Goal: Information Seeking & Learning: Learn about a topic

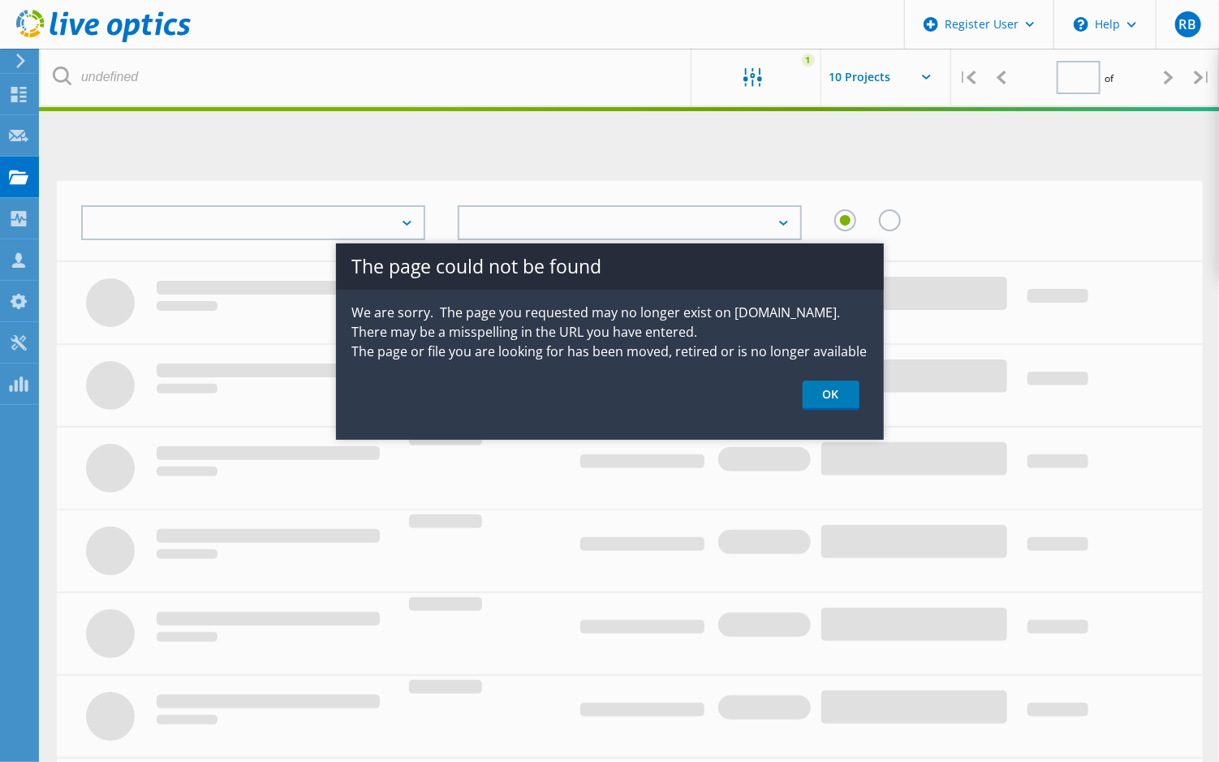
type input "1"
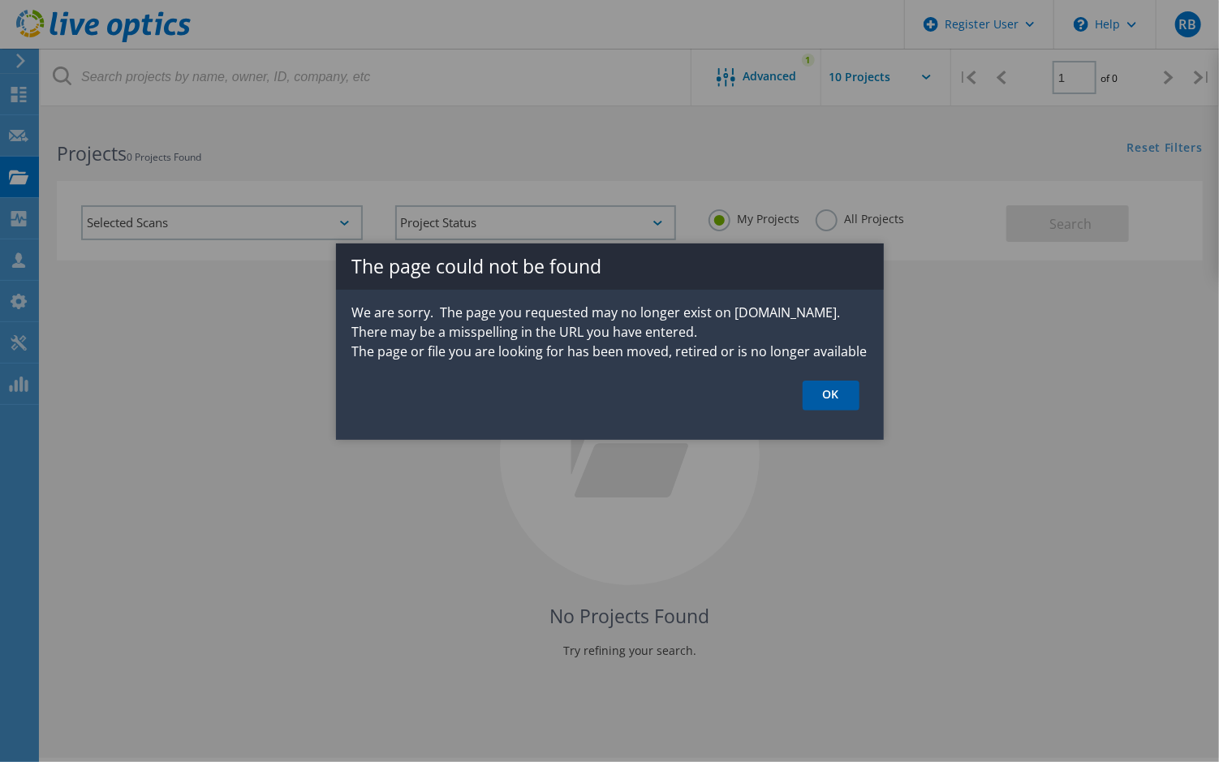
click at [827, 402] on link "OK" at bounding box center [831, 396] width 57 height 30
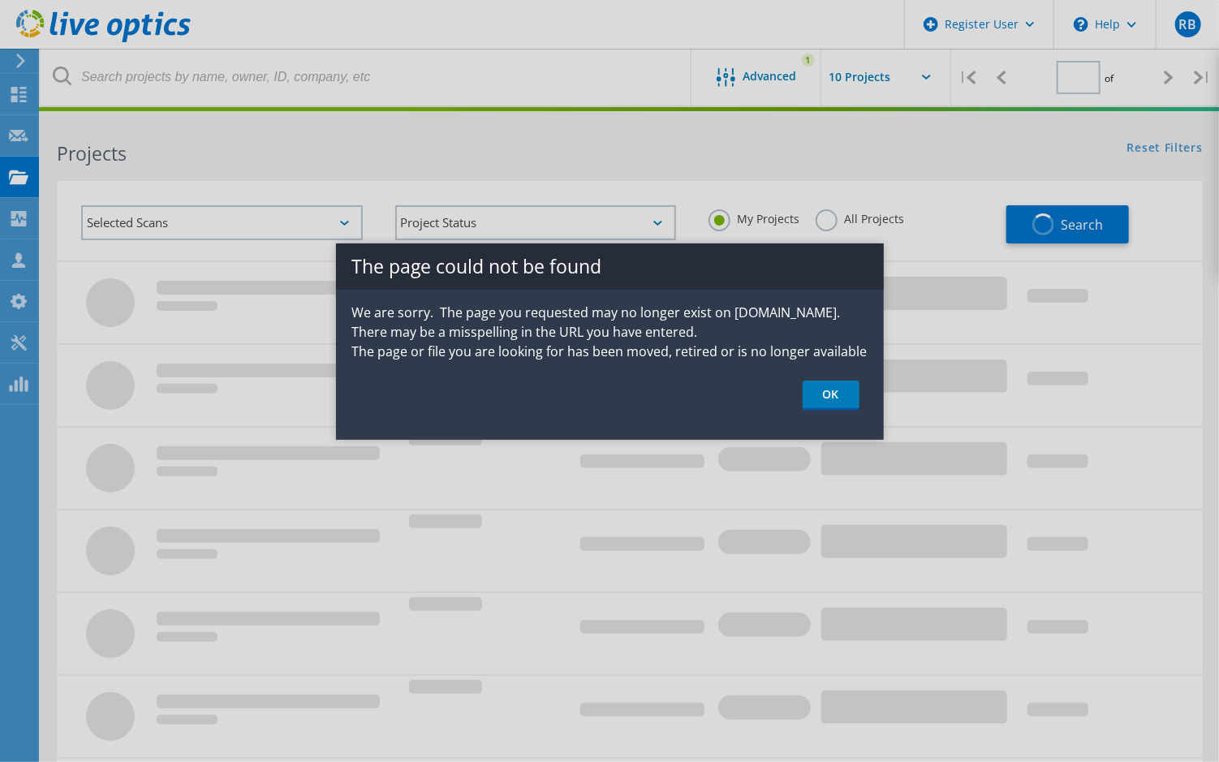
type input "1"
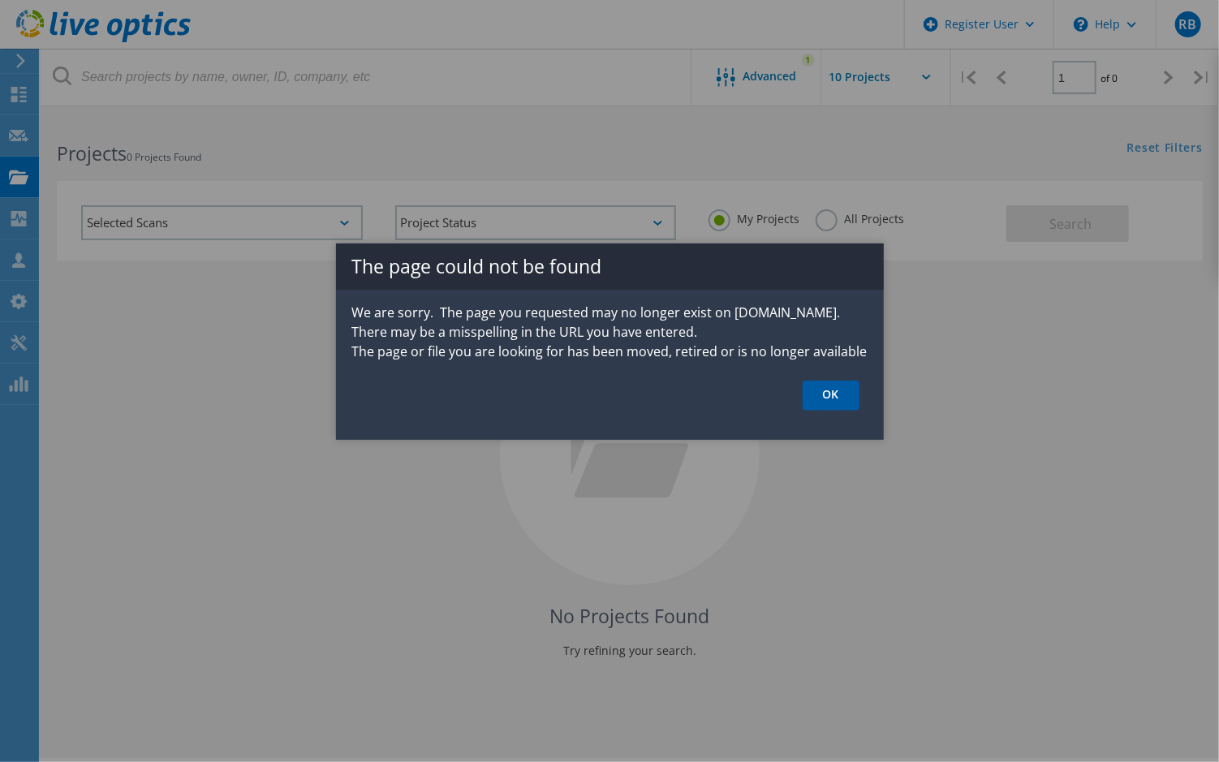
click at [834, 407] on link "OK" at bounding box center [831, 396] width 57 height 30
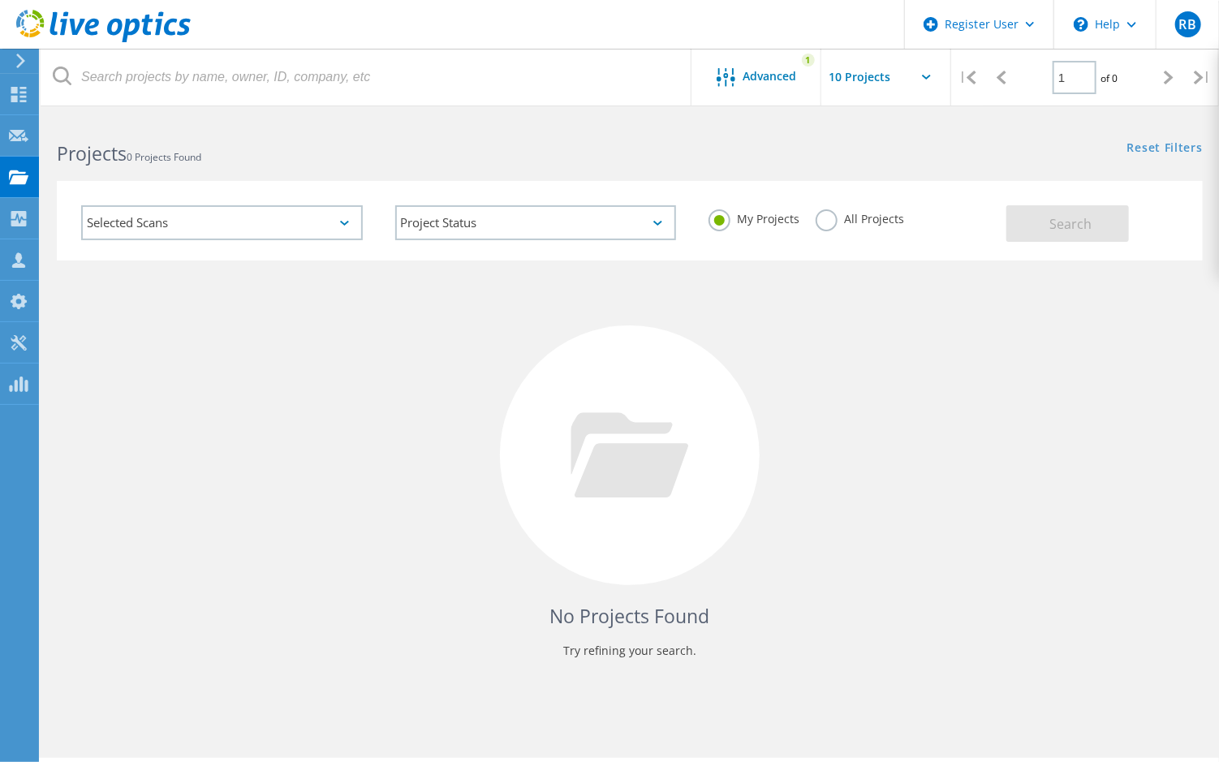
click at [819, 215] on label "All Projects" at bounding box center [860, 216] width 88 height 15
click at [0, 0] on input "All Projects" at bounding box center [0, 0] width 0 height 0
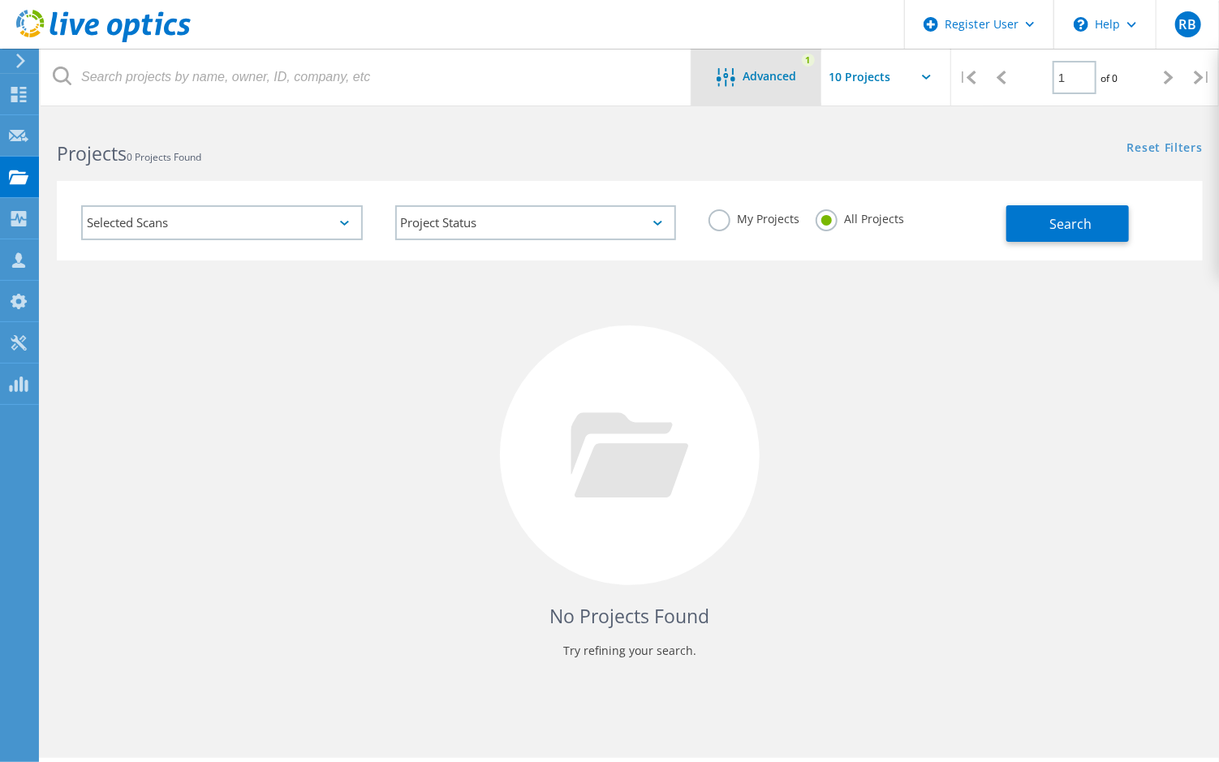
click at [727, 71] on icon at bounding box center [726, 77] width 19 height 19
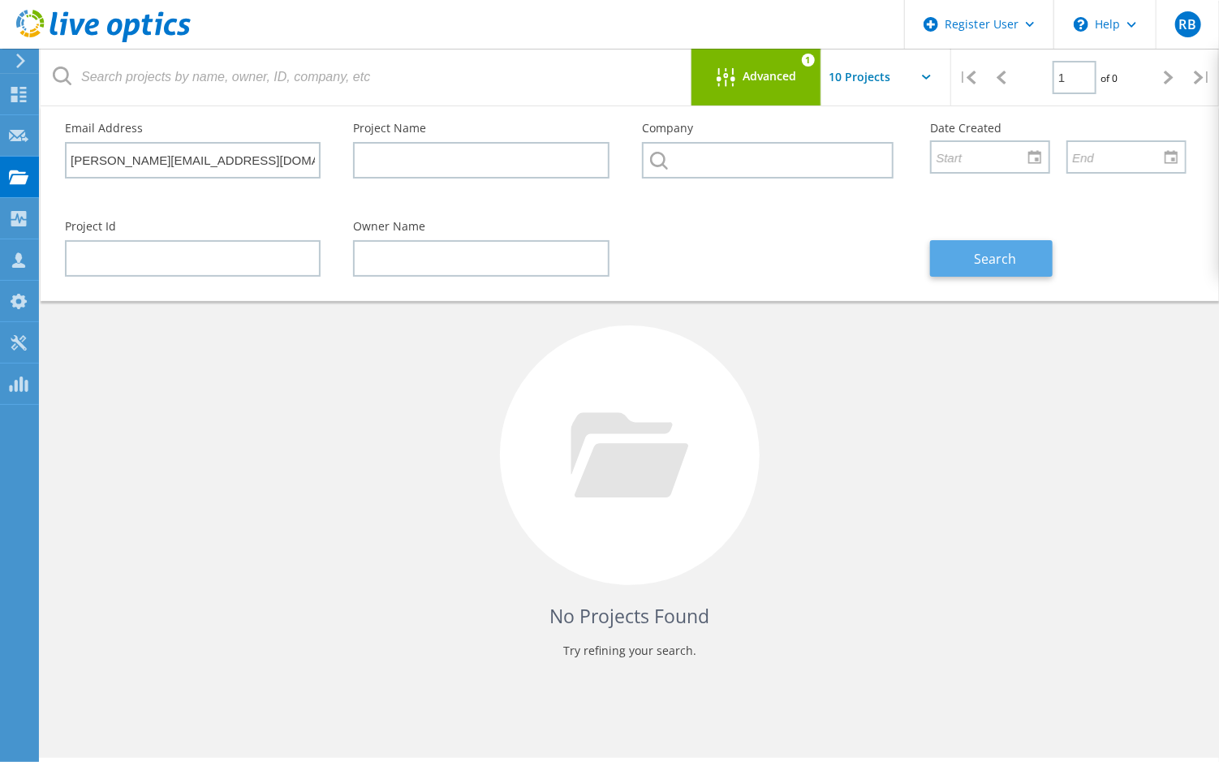
click at [986, 253] on span "Search" at bounding box center [995, 259] width 42 height 18
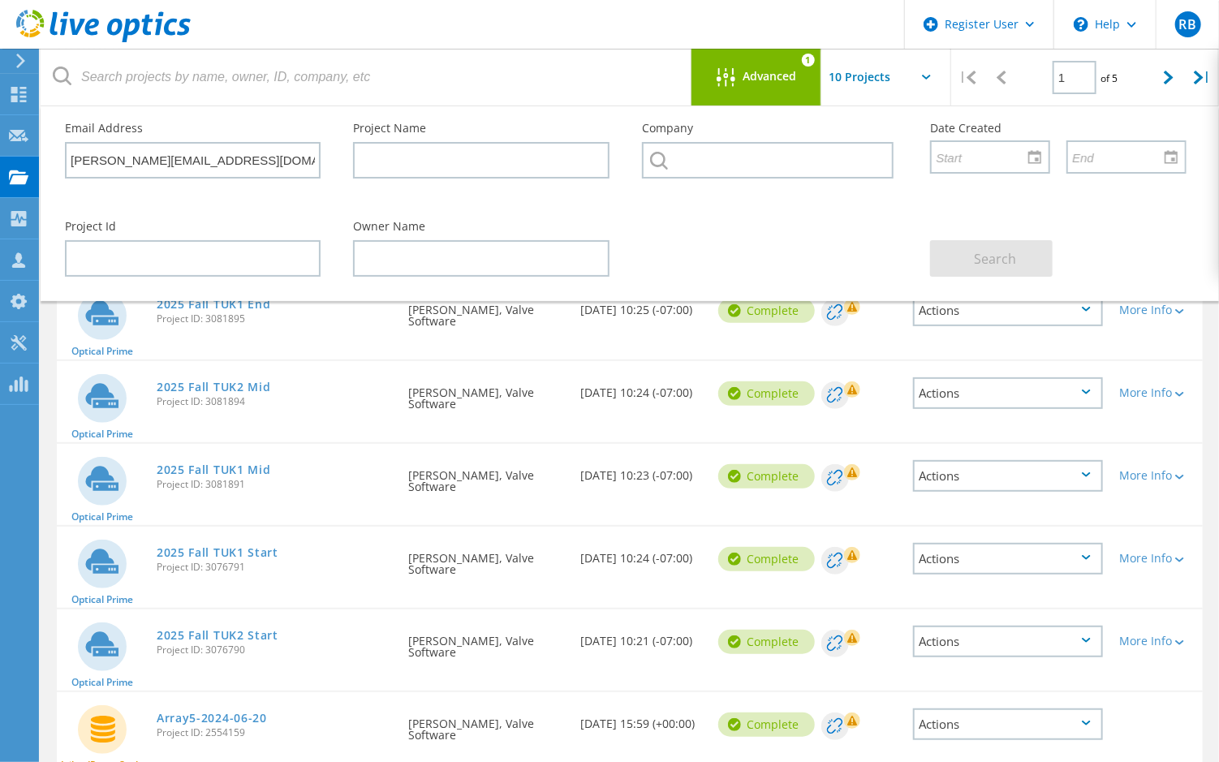
scroll to position [130, 0]
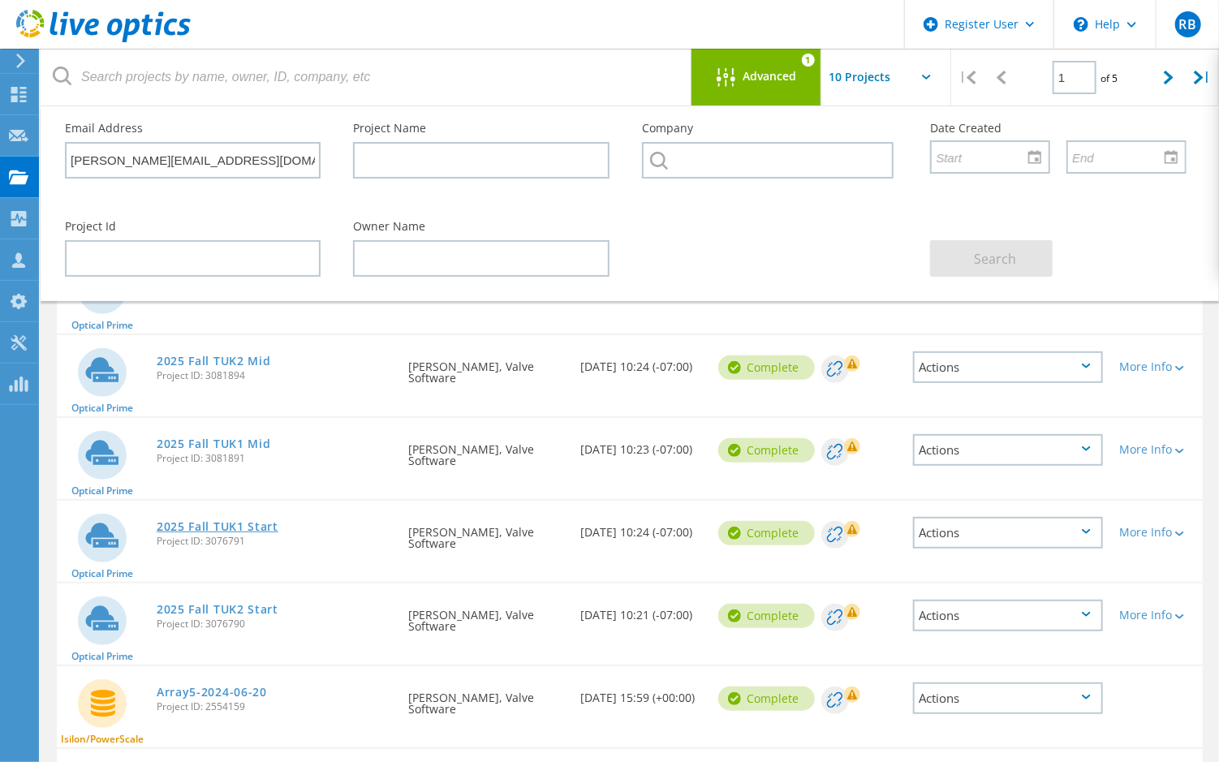
click at [223, 524] on link "2025 Fall TUK1 Start" at bounding box center [218, 526] width 122 height 11
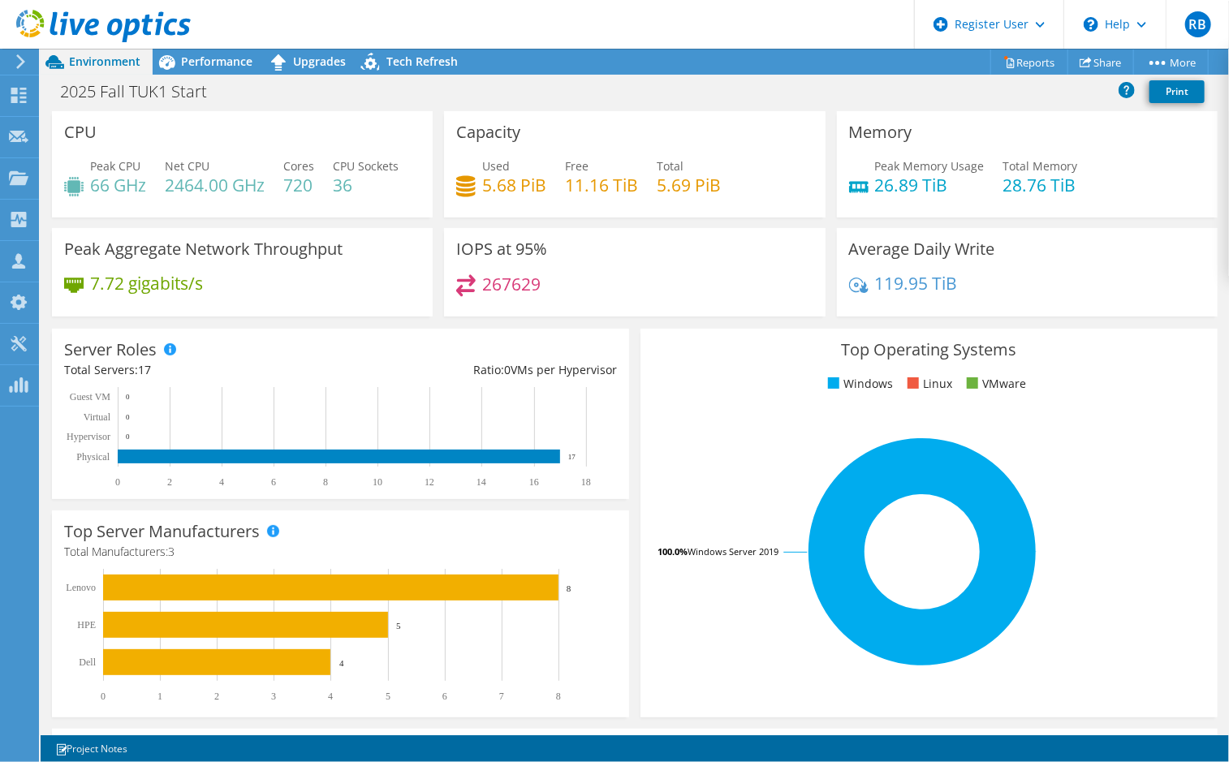
click at [649, 327] on div "Top Operating Systems Windows Linux VMware 100.0% Windows Server 2019" at bounding box center [929, 523] width 589 height 400
click at [225, 59] on span "Performance" at bounding box center [216, 61] width 71 height 15
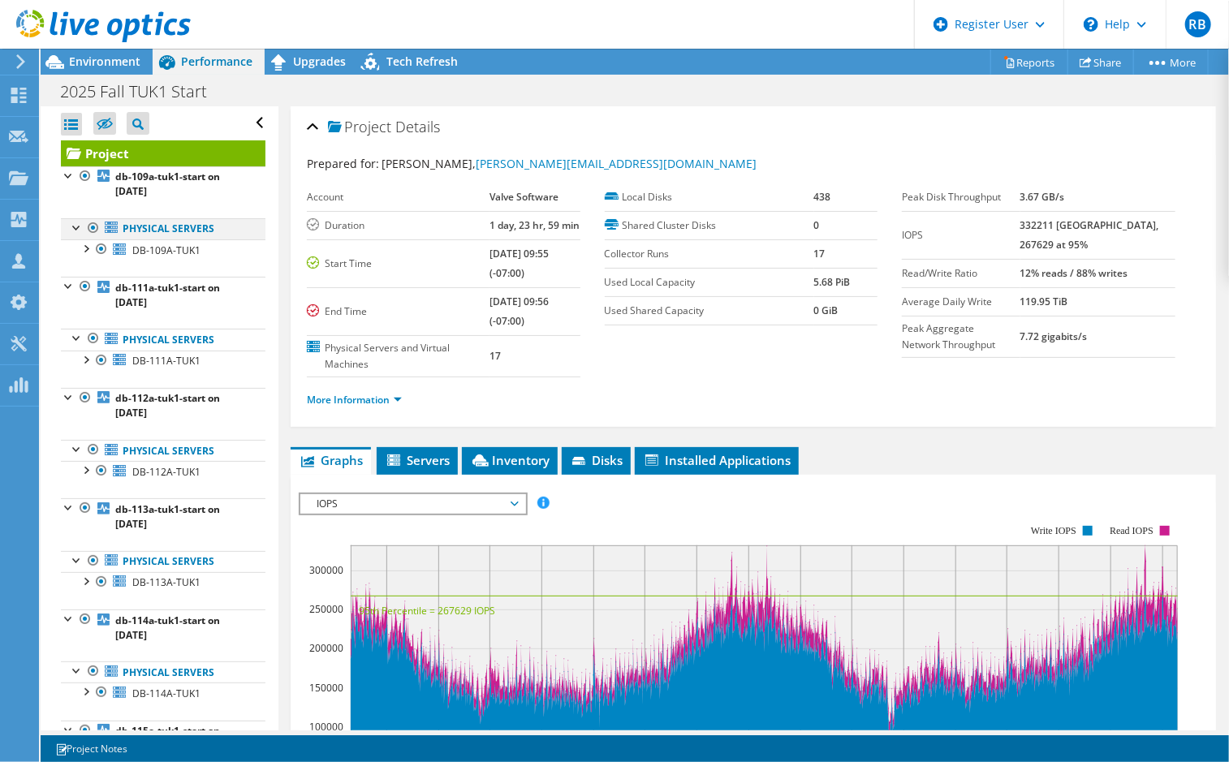
click at [75, 230] on div at bounding box center [77, 226] width 16 height 16
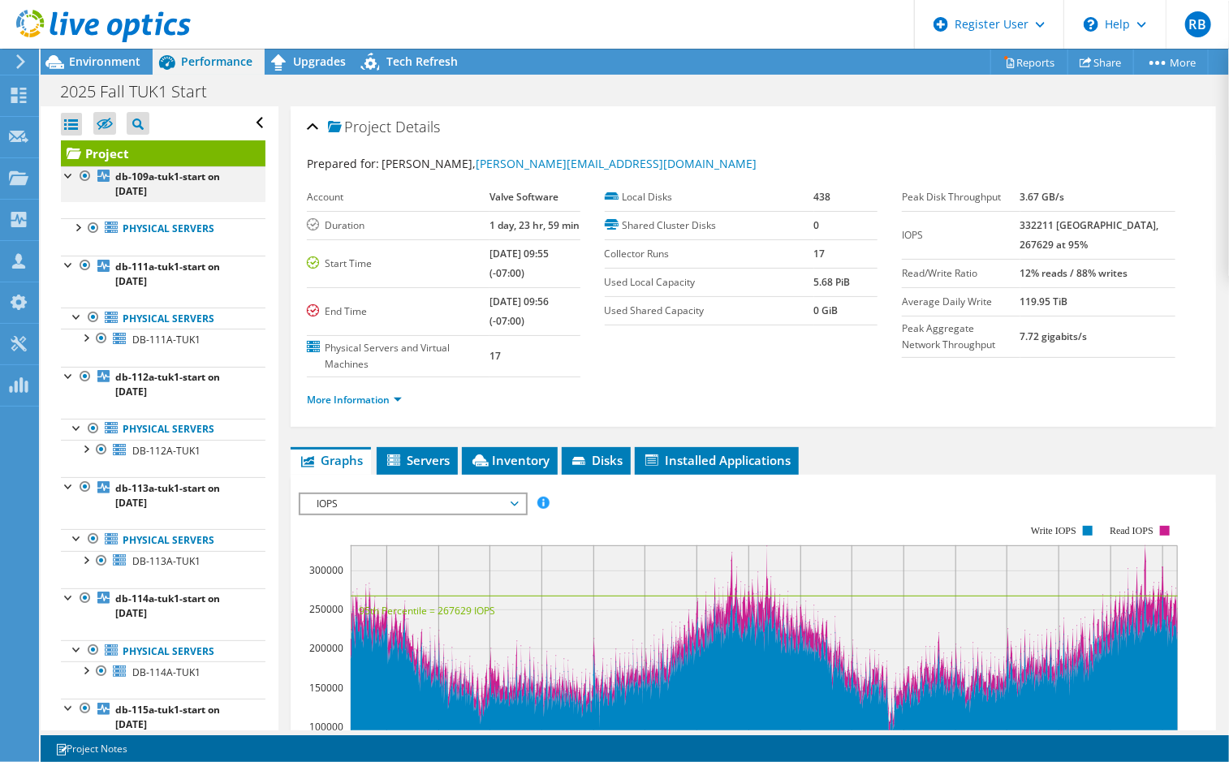
click at [67, 176] on div at bounding box center [69, 174] width 16 height 16
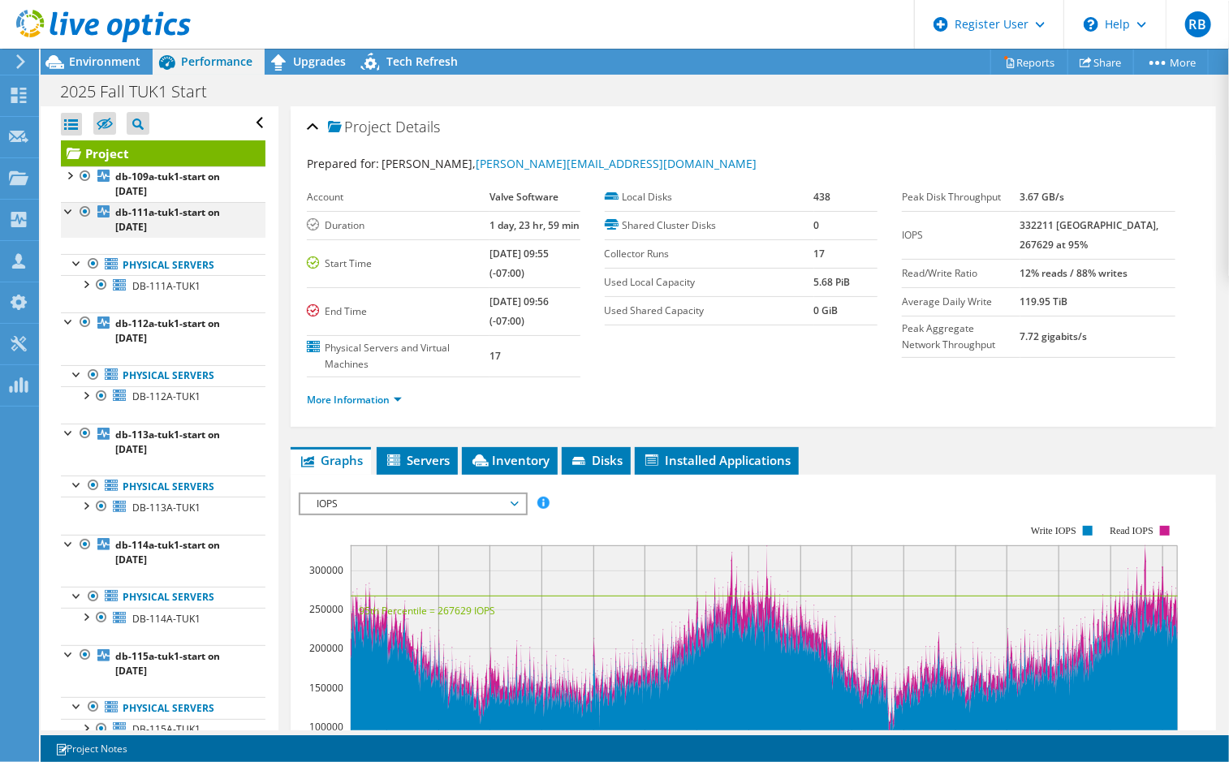
click at [66, 209] on div at bounding box center [69, 210] width 16 height 16
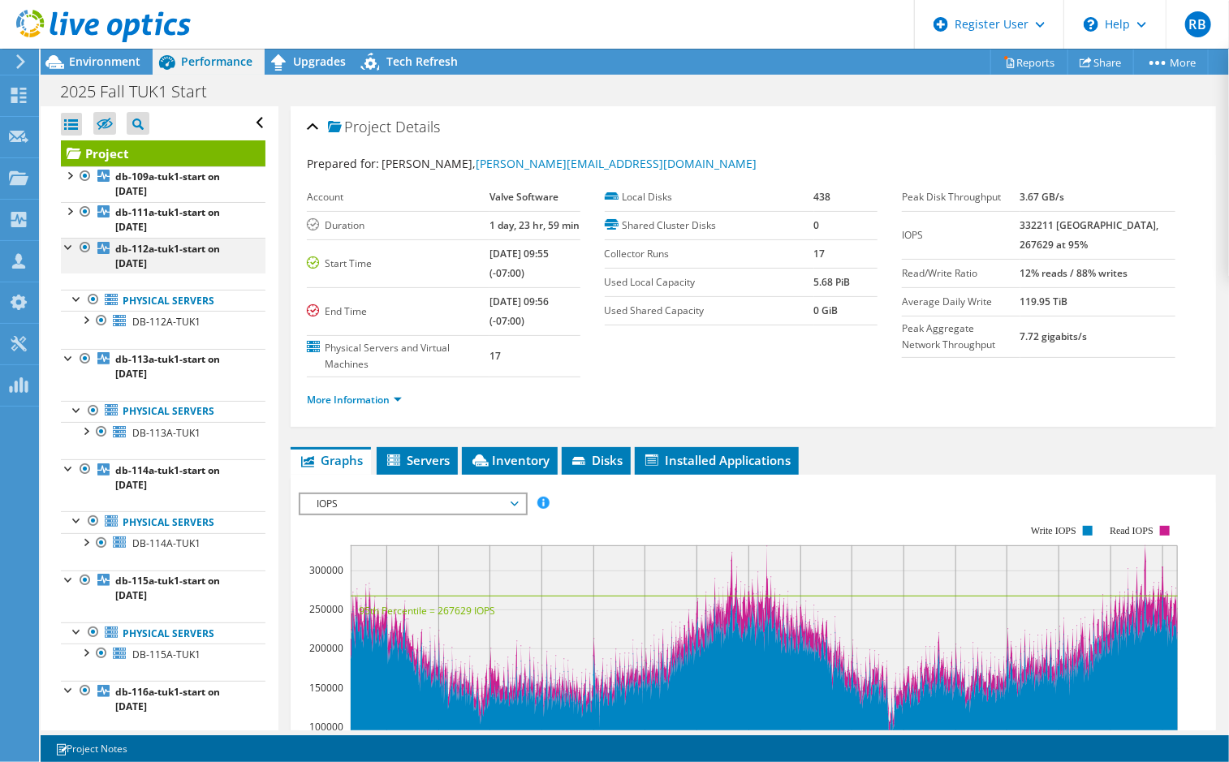
click at [67, 249] on div at bounding box center [69, 246] width 16 height 16
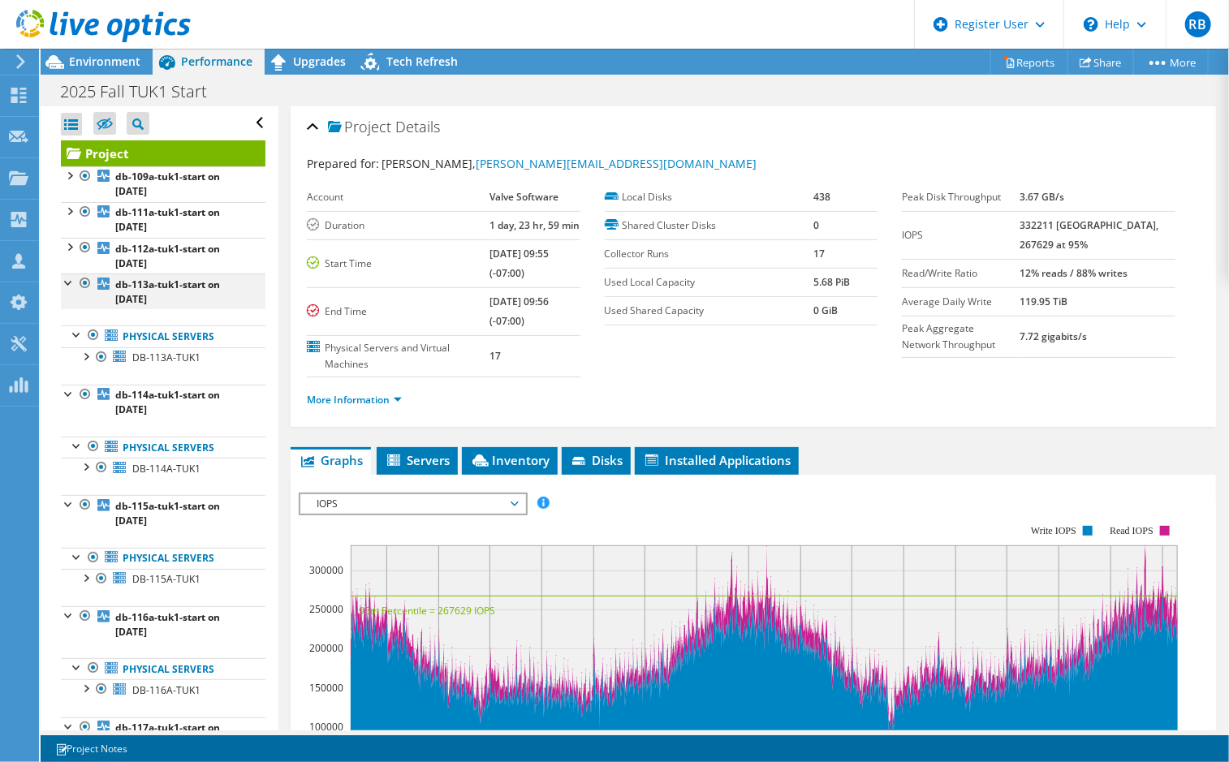
click at [63, 282] on div at bounding box center [69, 282] width 16 height 16
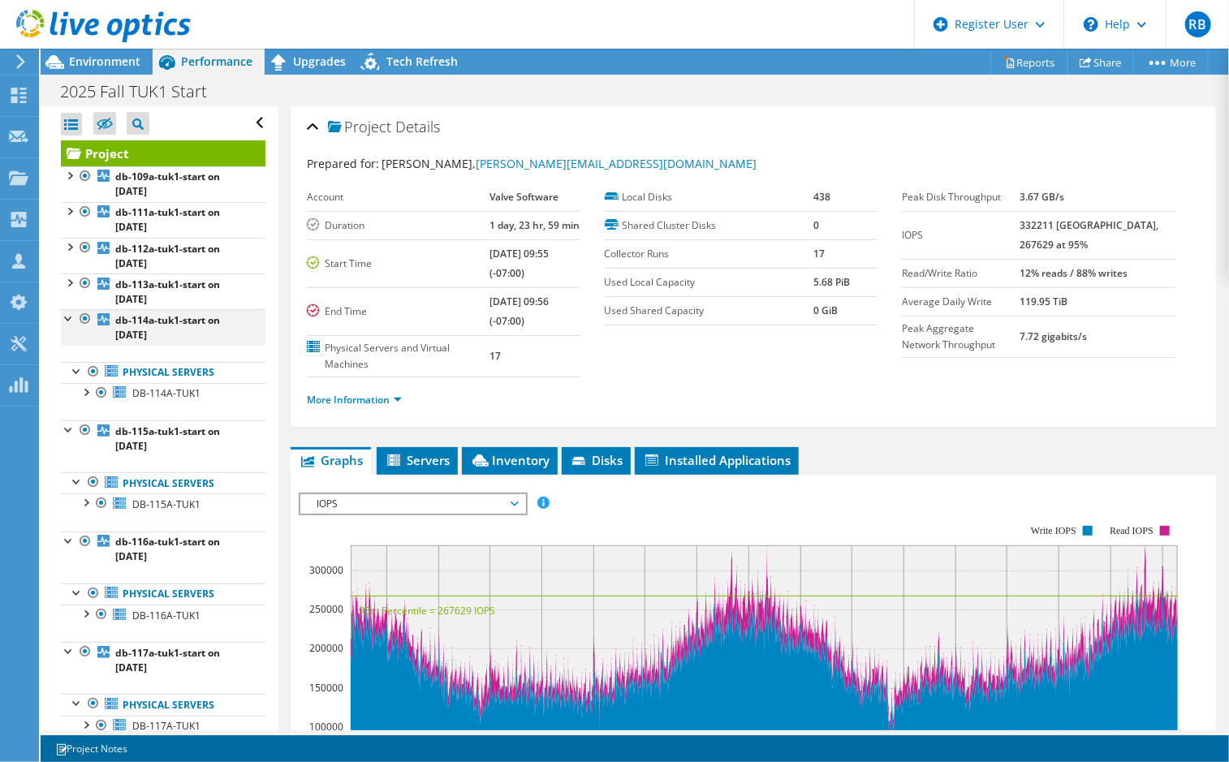
click at [71, 317] on div at bounding box center [69, 317] width 16 height 16
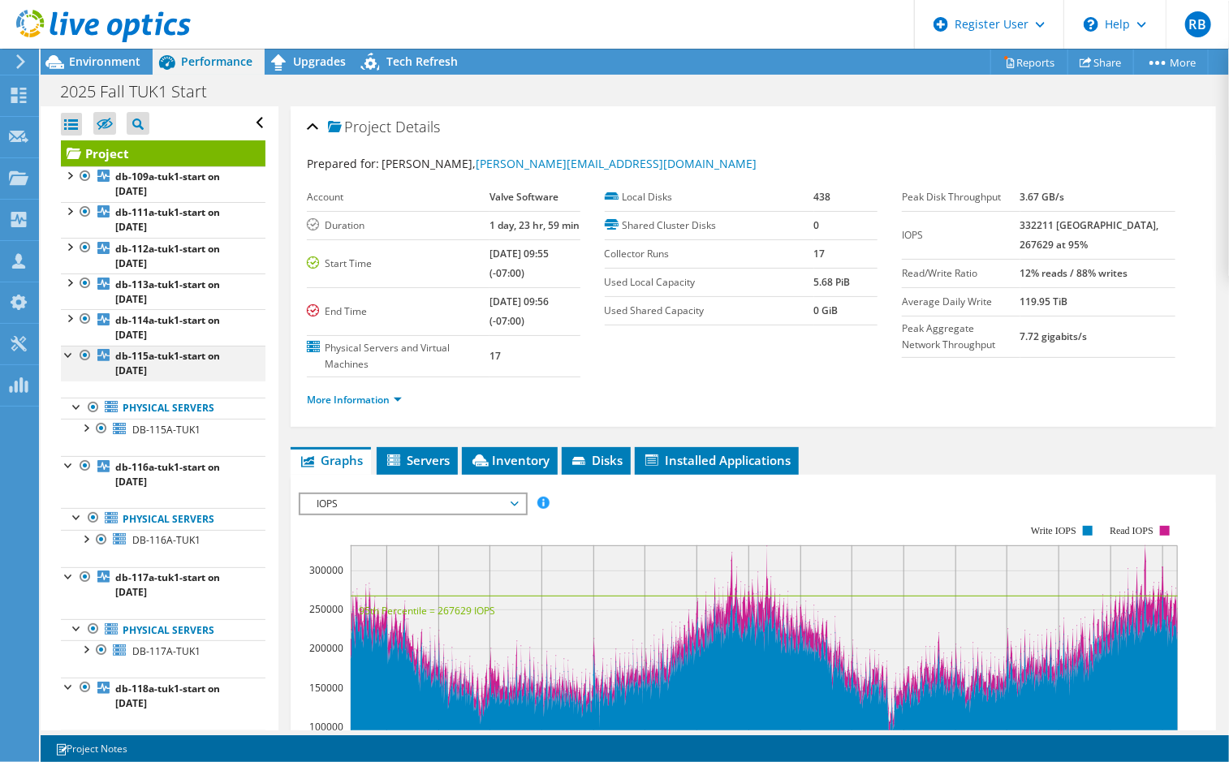
click at [65, 347] on div at bounding box center [69, 354] width 16 height 16
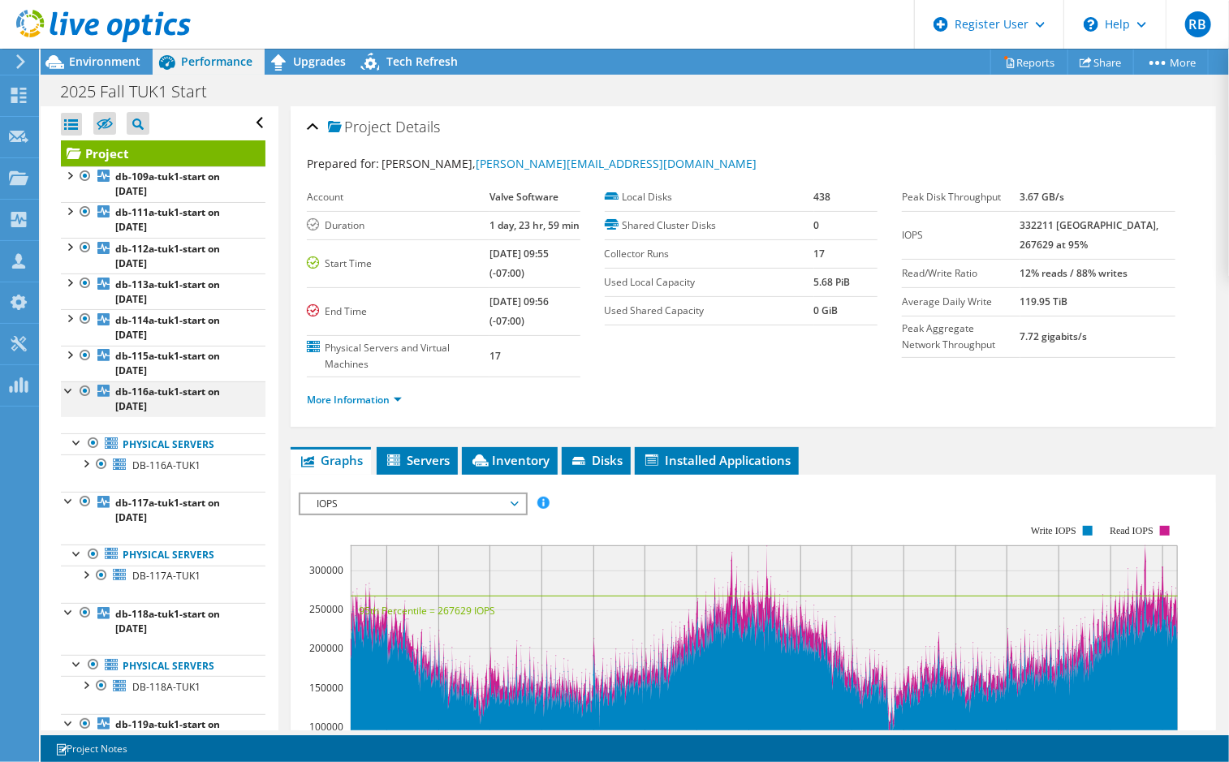
click at [65, 390] on div at bounding box center [69, 390] width 16 height 16
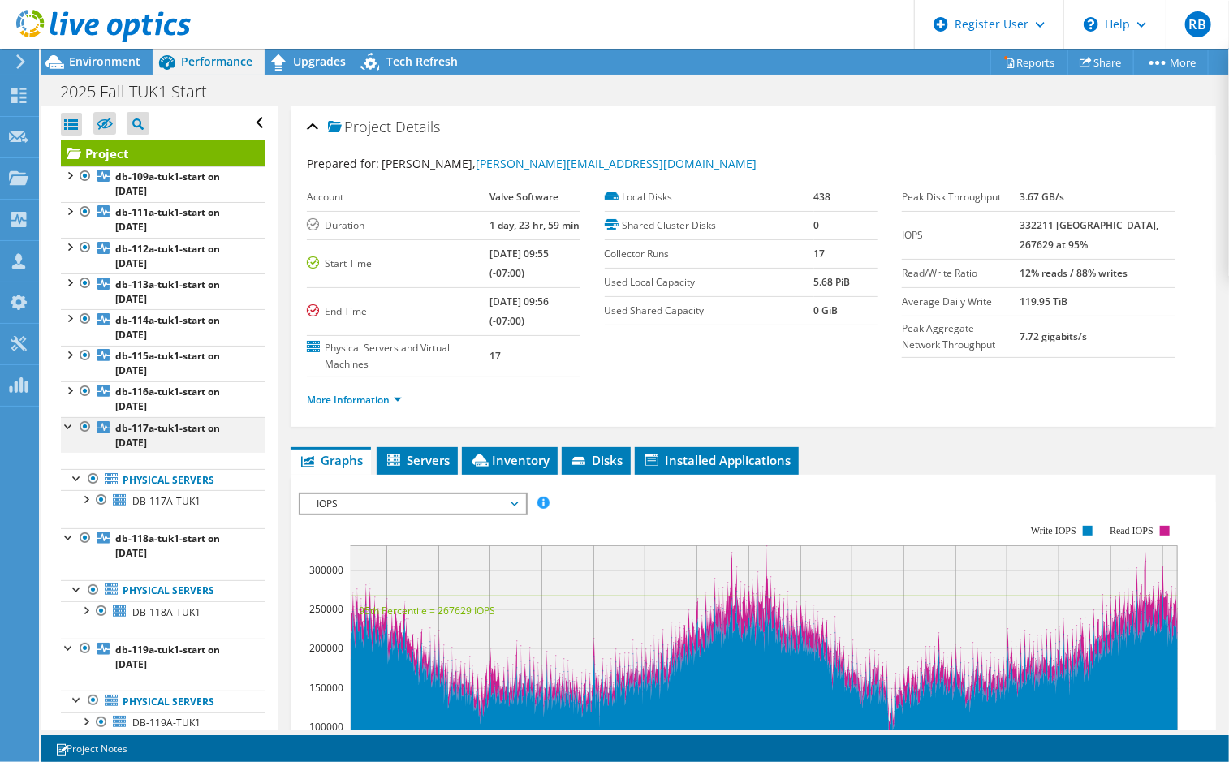
click at [67, 422] on div at bounding box center [69, 425] width 16 height 16
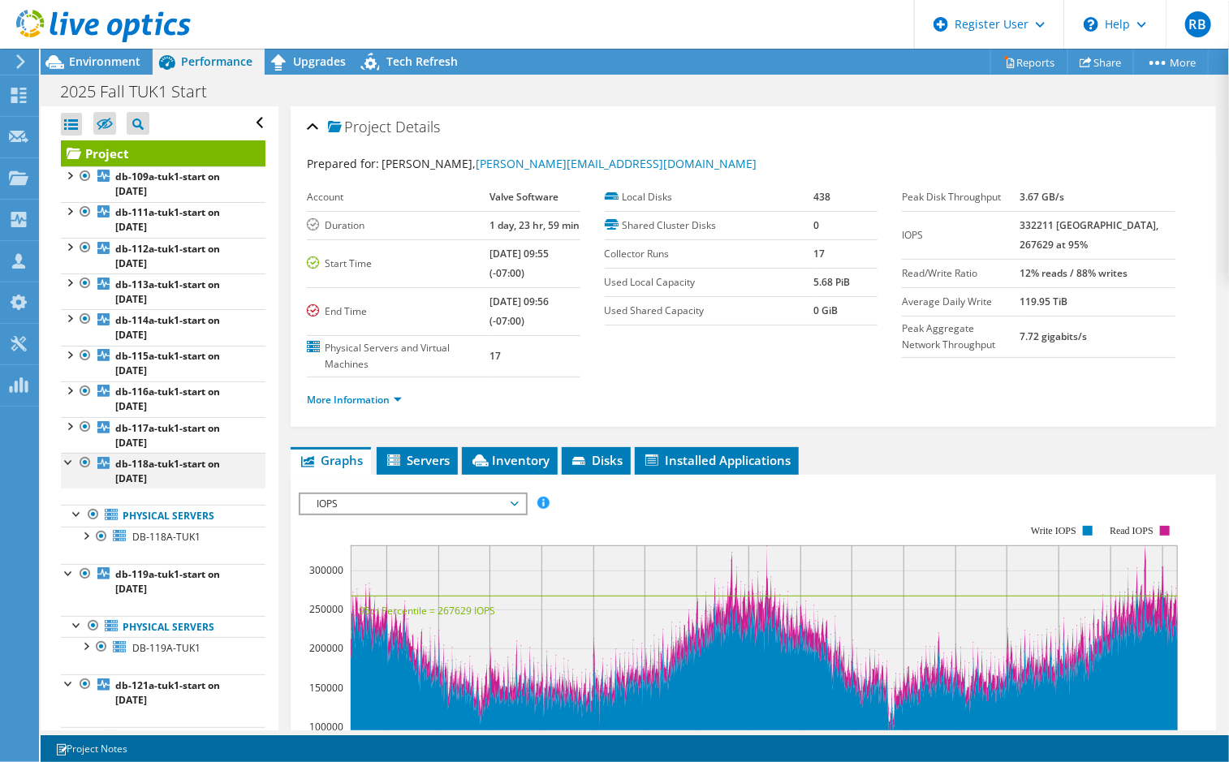
click at [68, 461] on div at bounding box center [69, 461] width 16 height 16
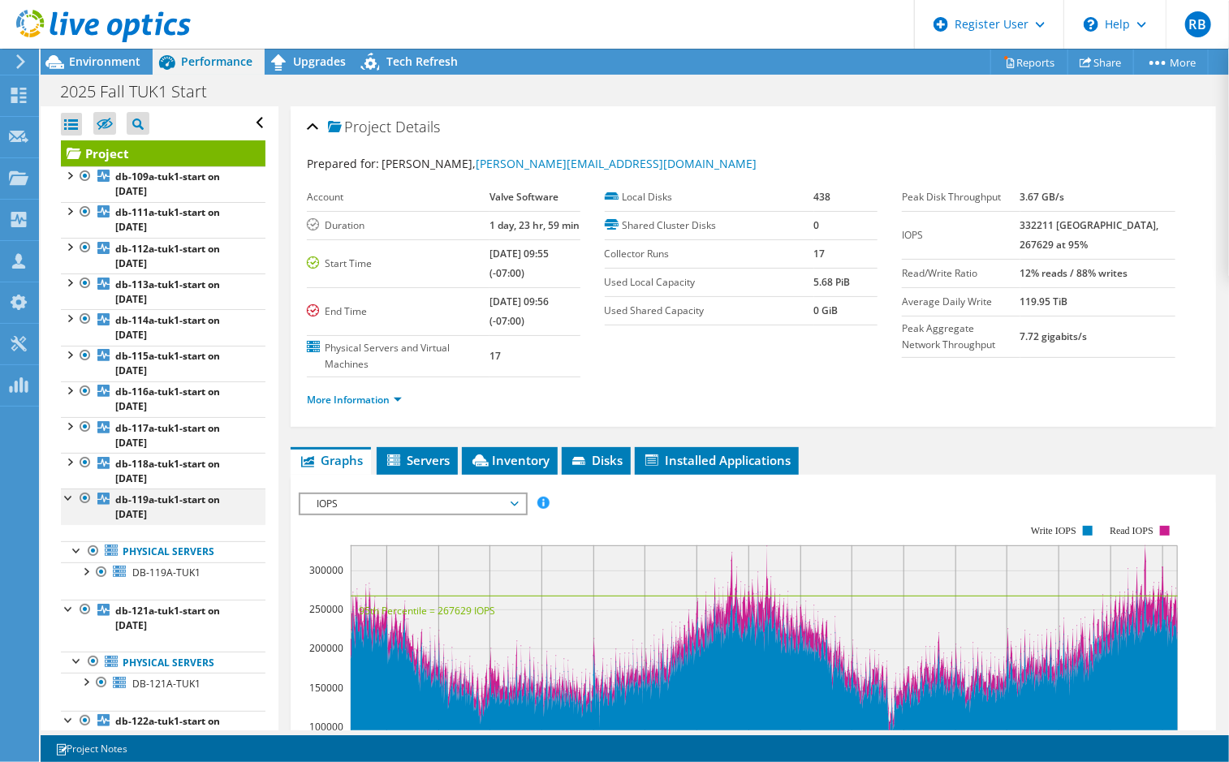
click at [68, 493] on div at bounding box center [69, 497] width 16 height 16
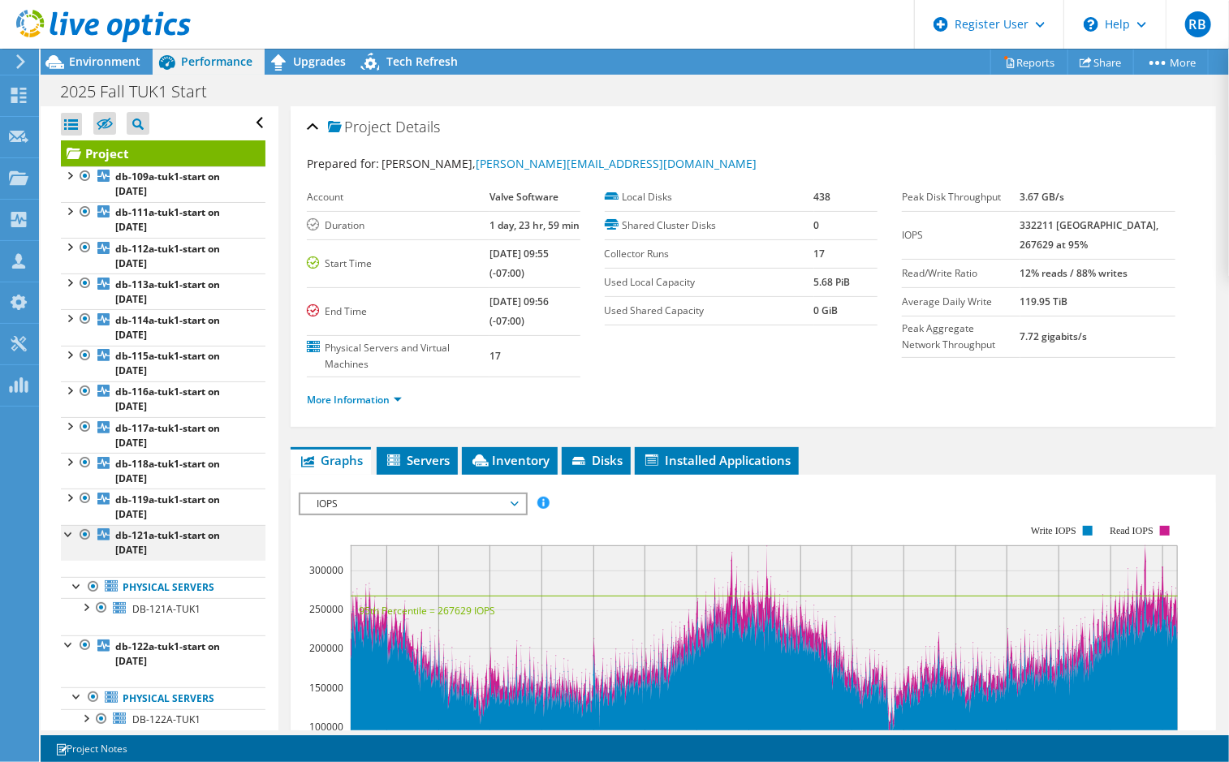
click at [68, 533] on div at bounding box center [69, 533] width 16 height 16
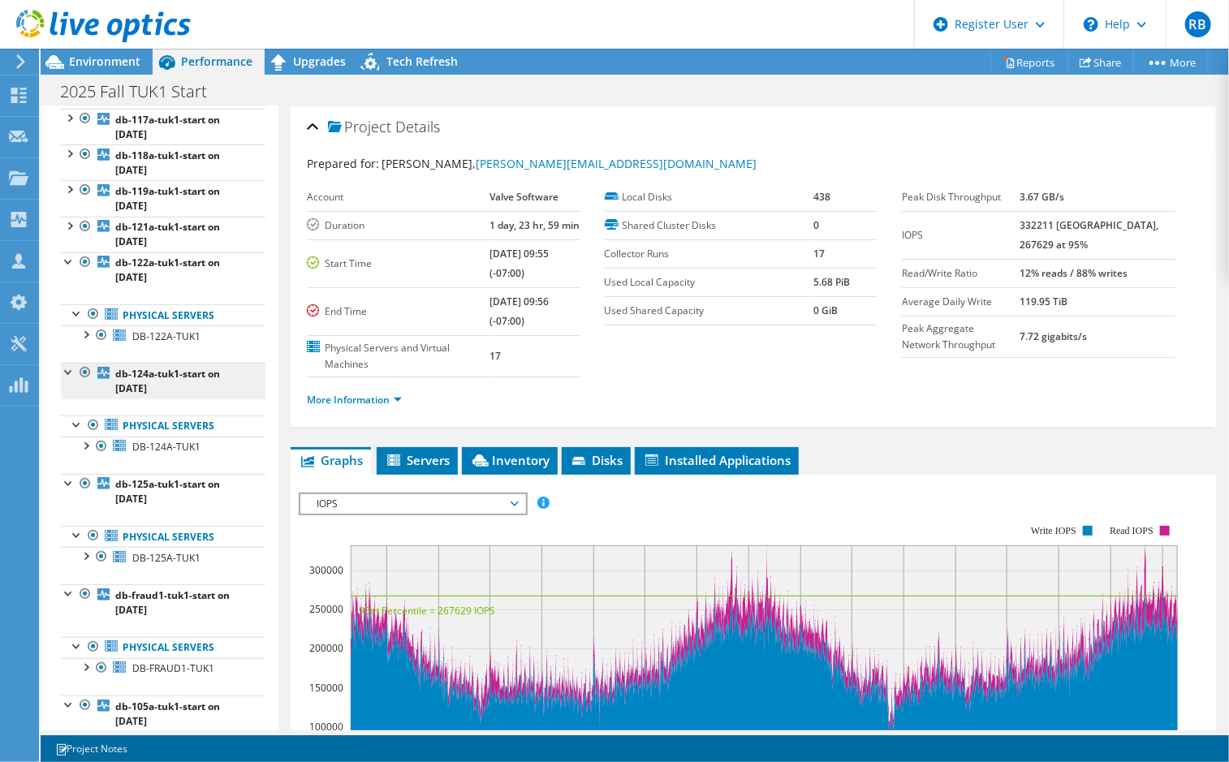
scroll to position [325, 0]
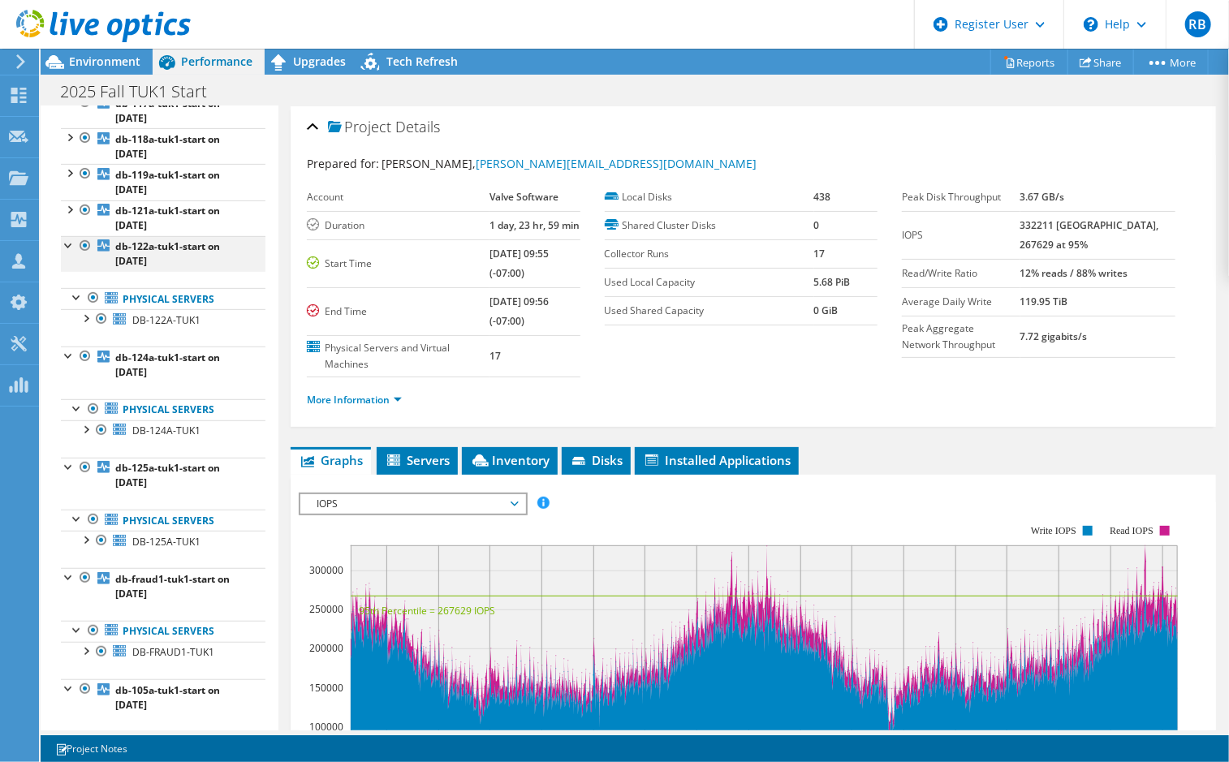
click at [62, 244] on div at bounding box center [69, 244] width 16 height 16
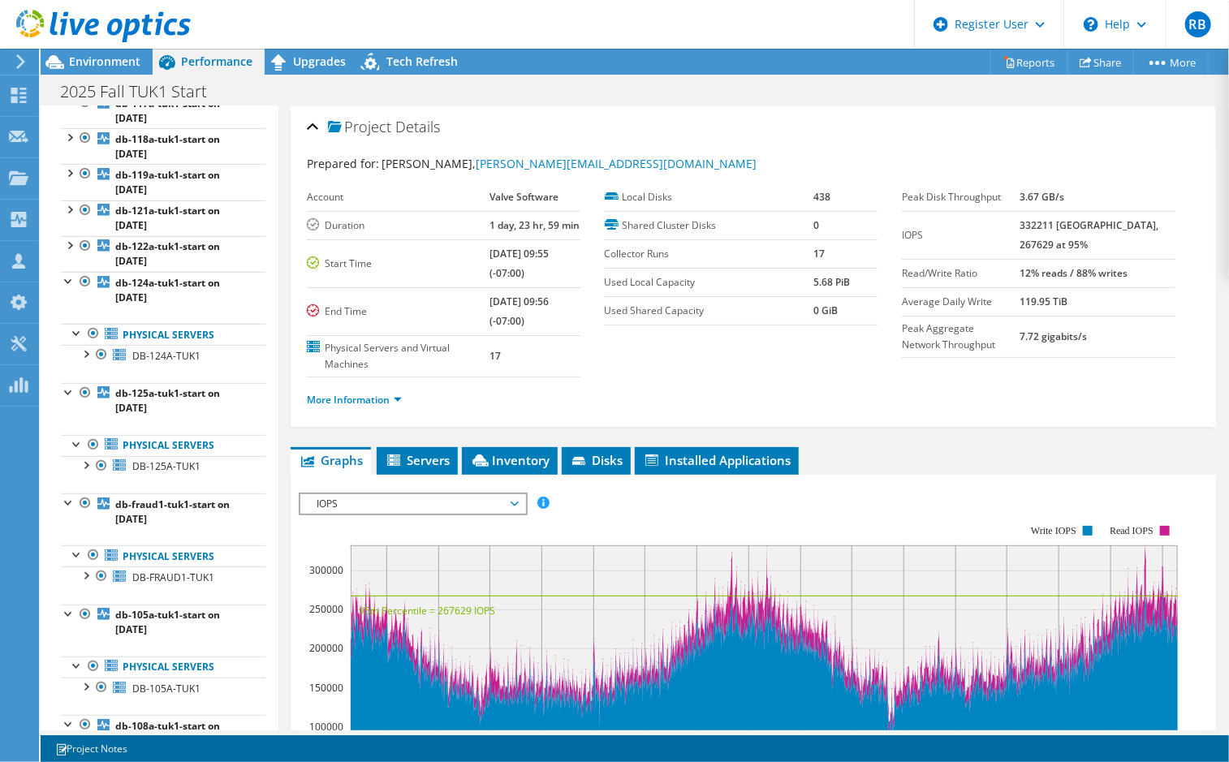
click at [67, 274] on div at bounding box center [69, 280] width 16 height 16
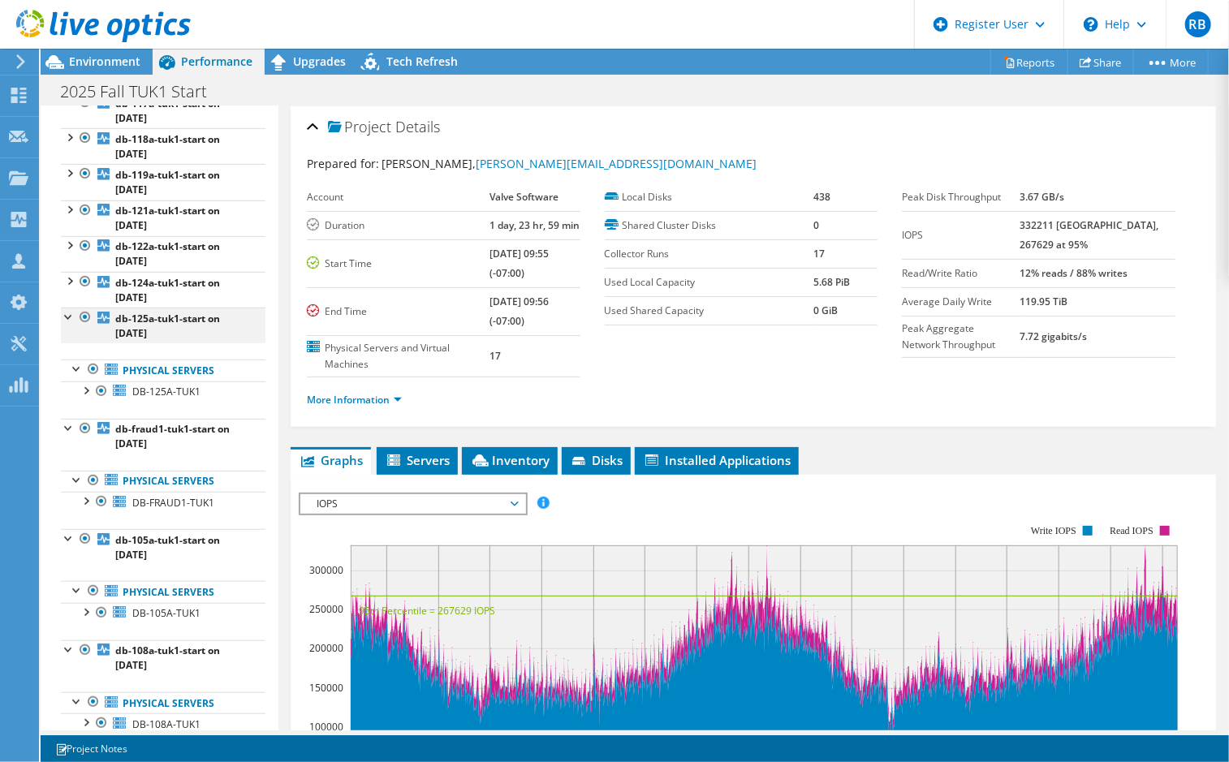
click at [69, 318] on div at bounding box center [69, 316] width 16 height 16
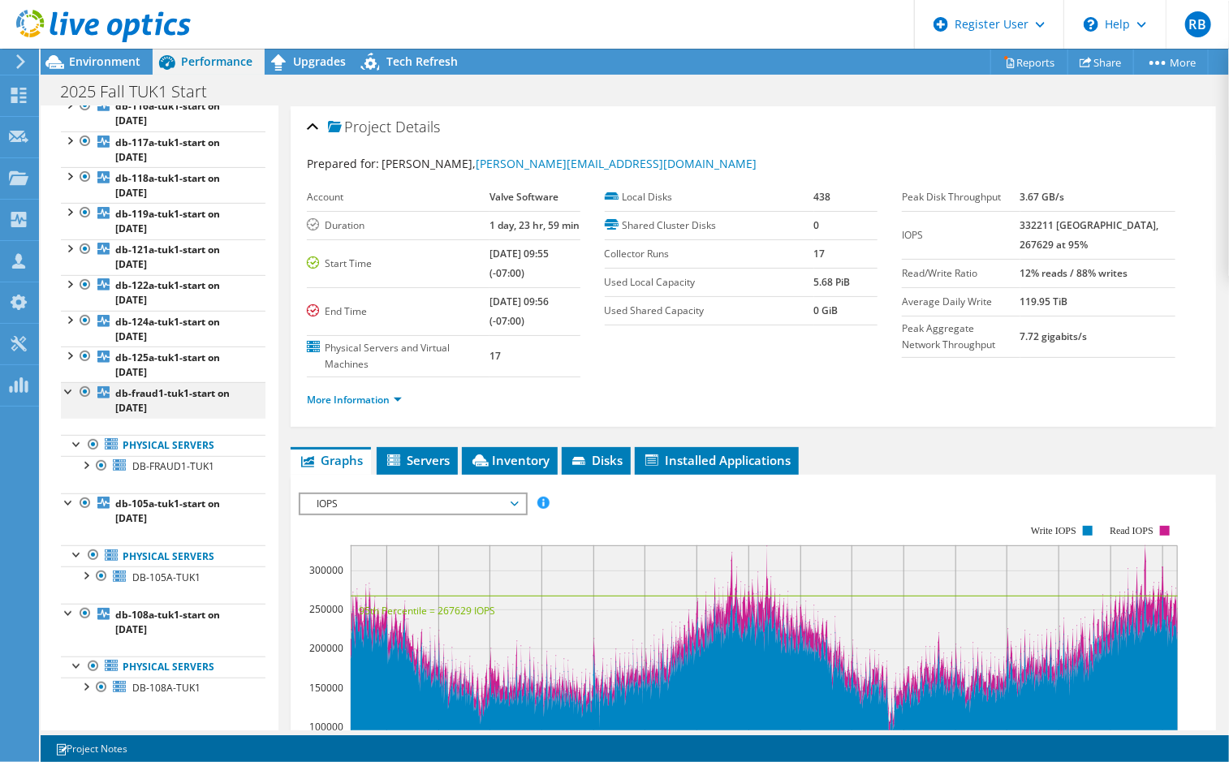
drag, startPoint x: 68, startPoint y: 393, endPoint x: 75, endPoint y: 437, distance: 44.3
click at [68, 394] on div at bounding box center [69, 390] width 16 height 16
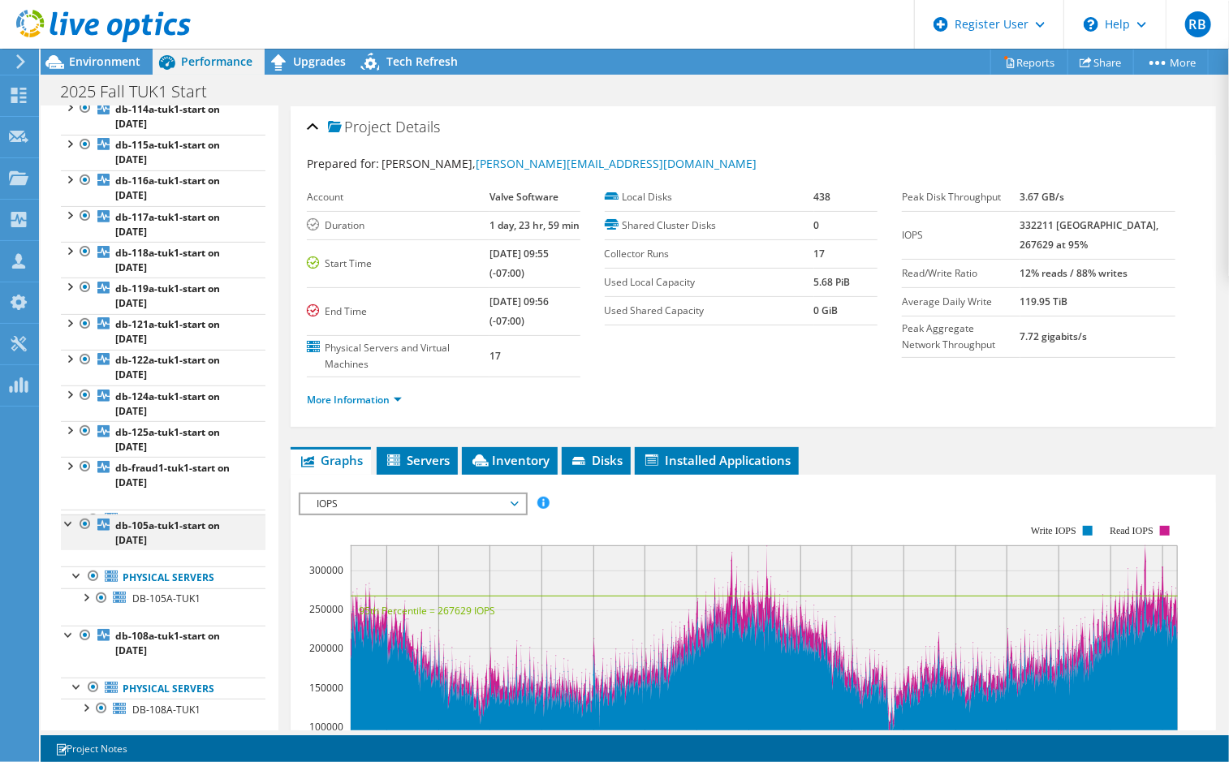
click at [63, 515] on div at bounding box center [69, 523] width 16 height 16
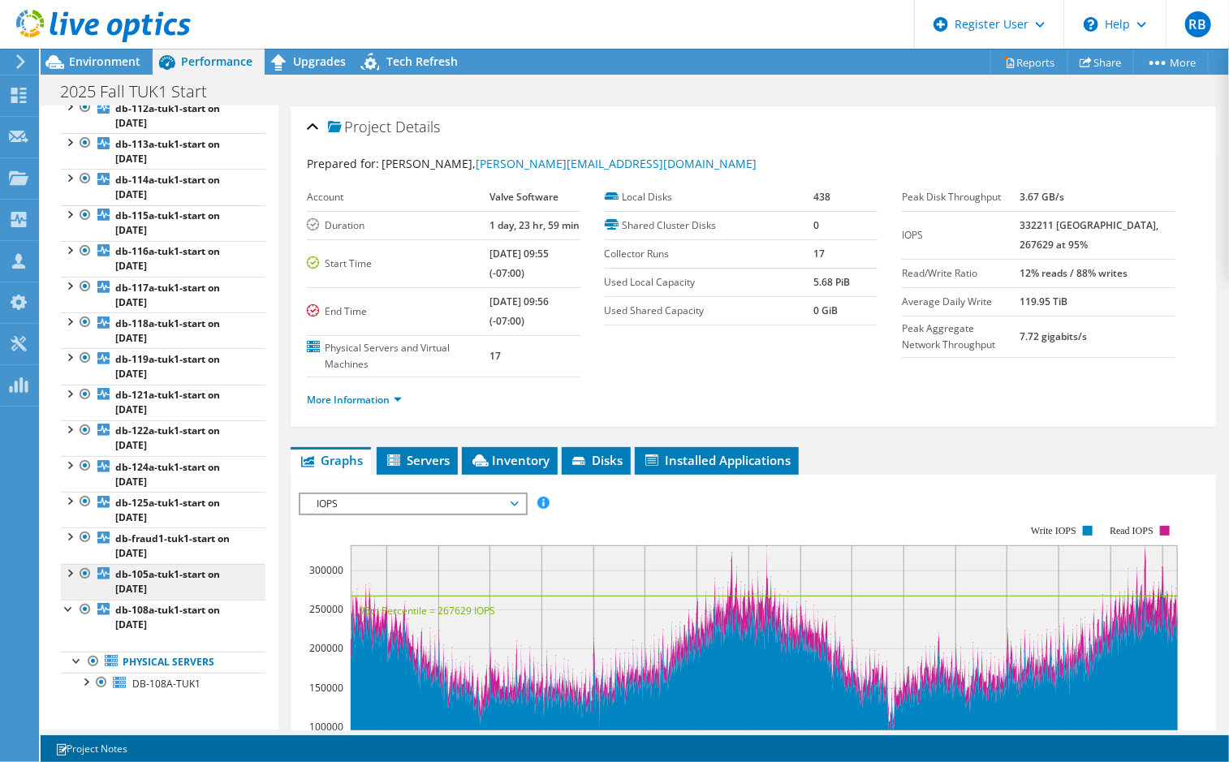
scroll to position [136, 0]
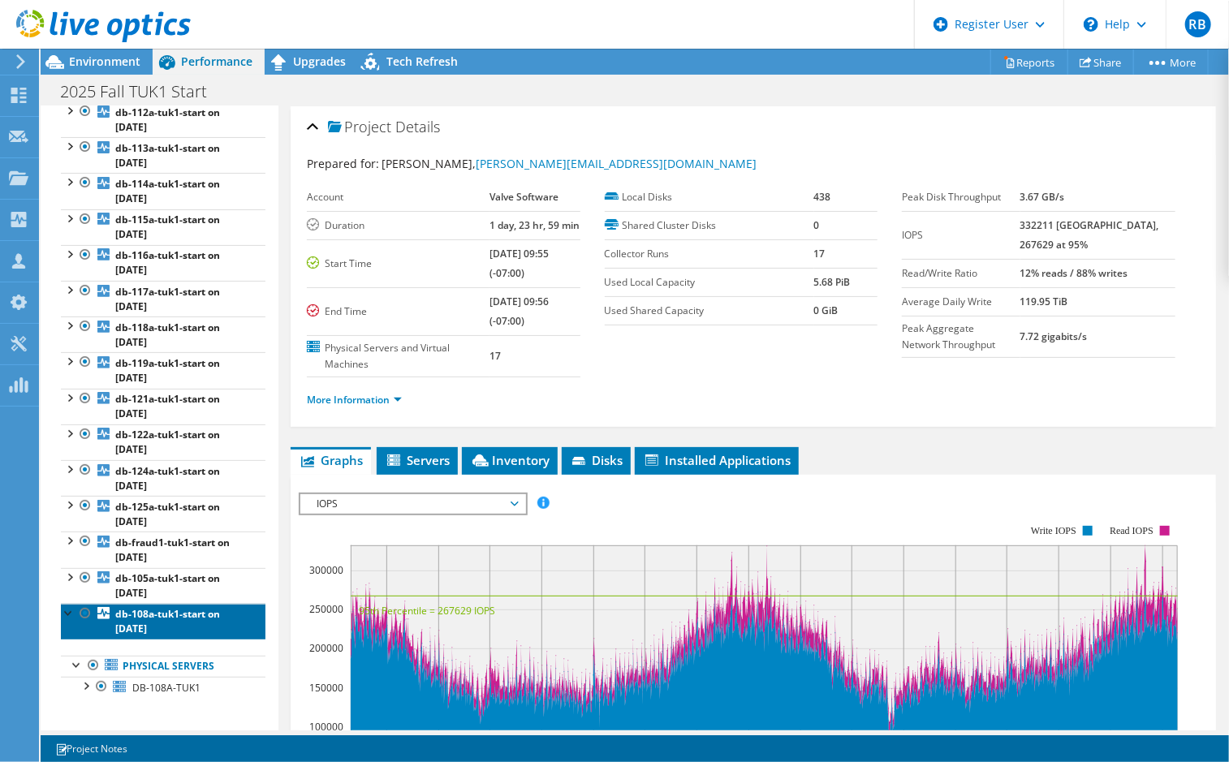
click at [67, 617] on link "db-108a-tuk1-start on 10/1/2025" at bounding box center [163, 622] width 205 height 36
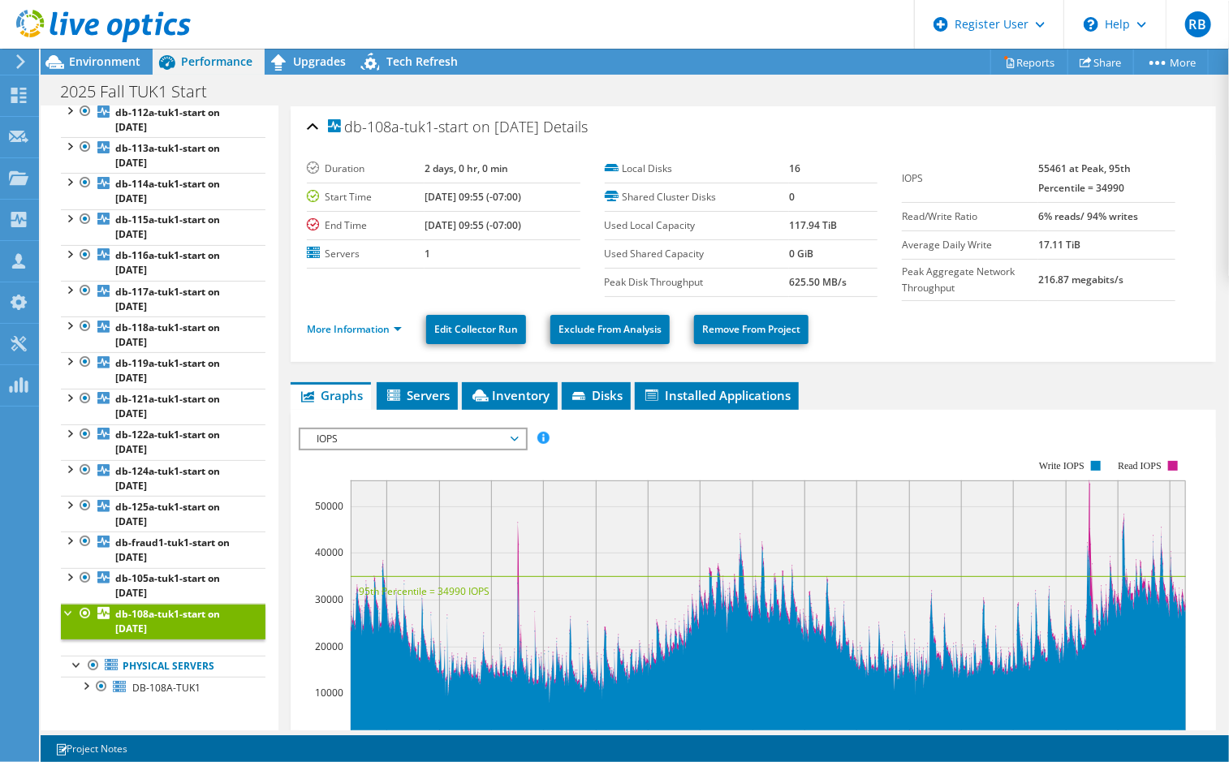
click at [65, 607] on div at bounding box center [69, 612] width 16 height 16
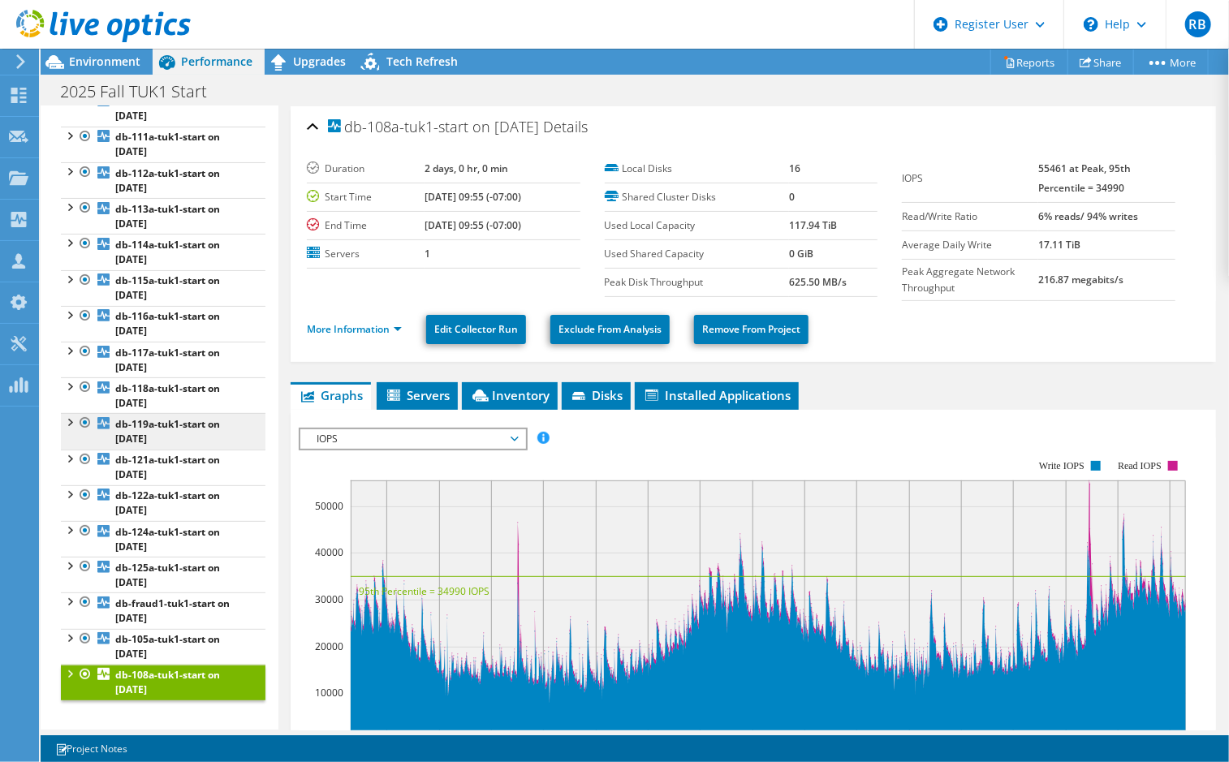
scroll to position [0, 0]
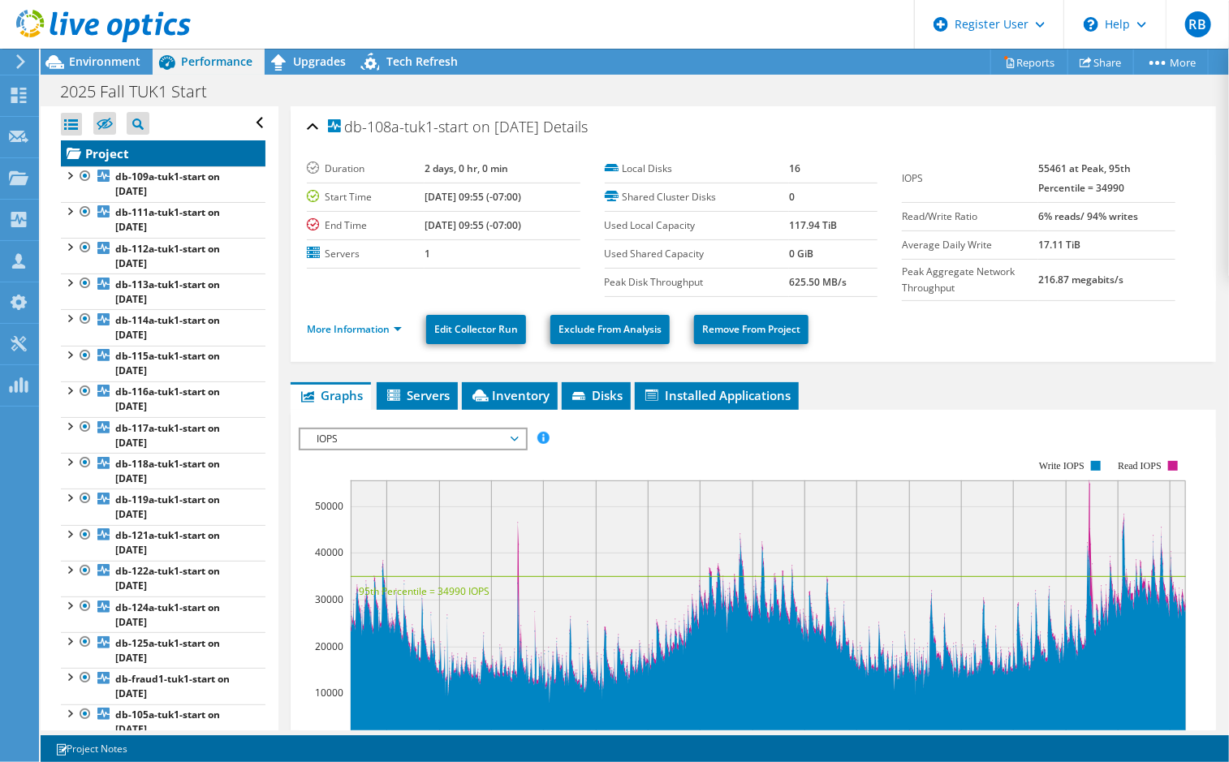
click at [107, 155] on link "Project" at bounding box center [163, 153] width 205 height 26
